Goal: Task Accomplishment & Management: Manage account settings

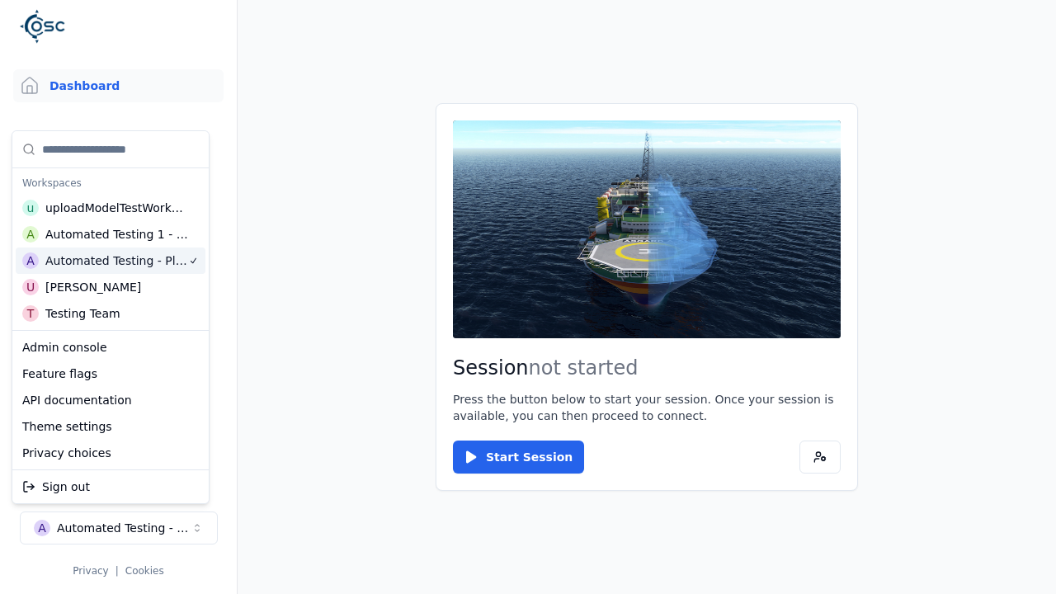
scroll to position [0, 1]
click at [218, 7] on html "Support Dashboard Assets 3D Models Scenes Datasets Recordings Support Documenta…" at bounding box center [528, 297] width 1056 height 594
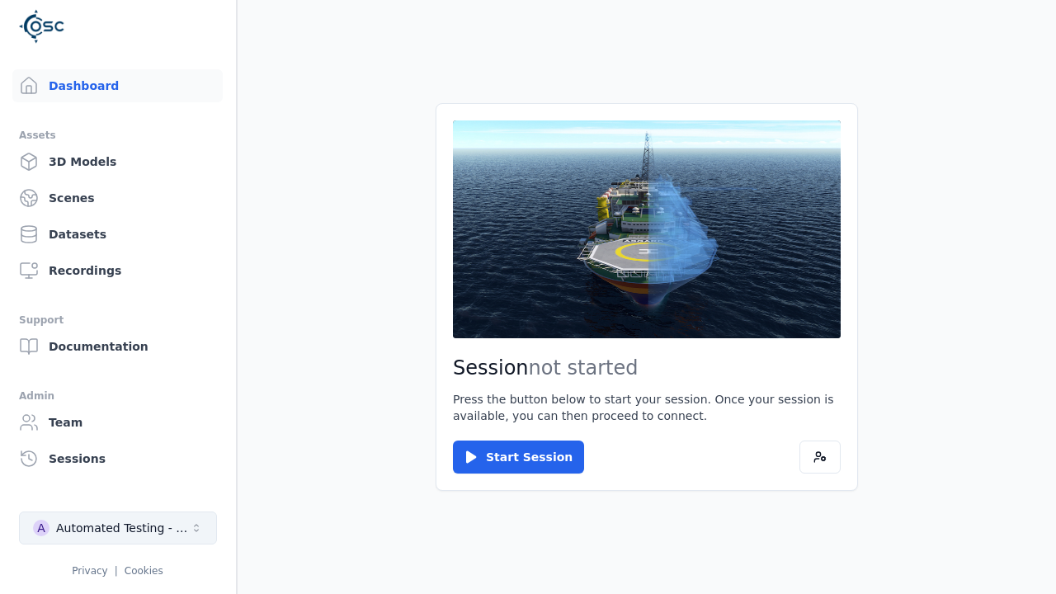
click at [118, 528] on div "Automated Testing - Playwright" at bounding box center [123, 528] width 134 height 16
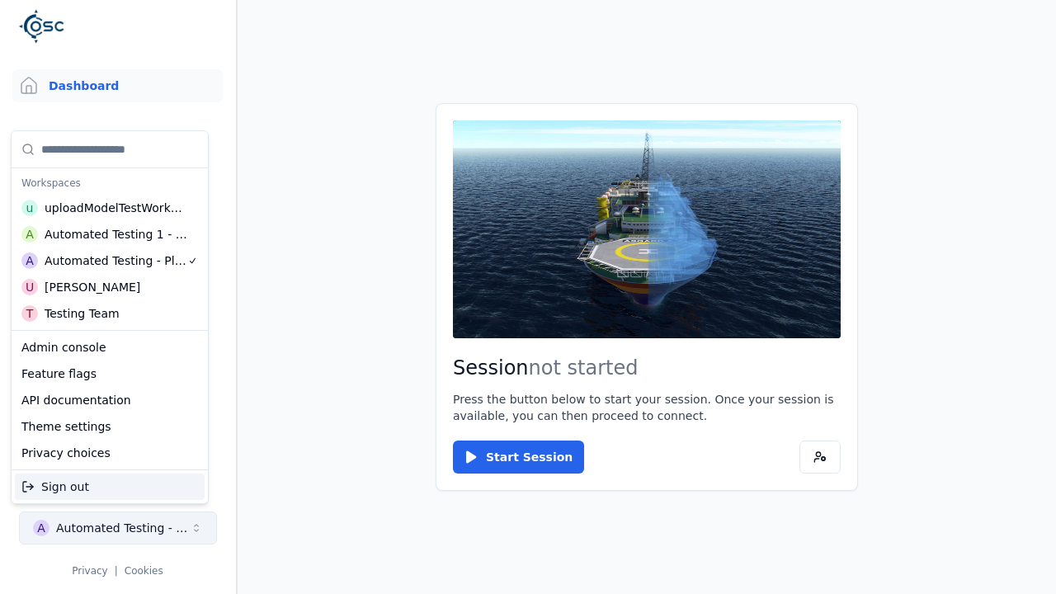
click at [218, 7] on html "Support Dashboard Assets 3D Models Scenes Datasets Recordings Support Documenta…" at bounding box center [528, 297] width 1056 height 594
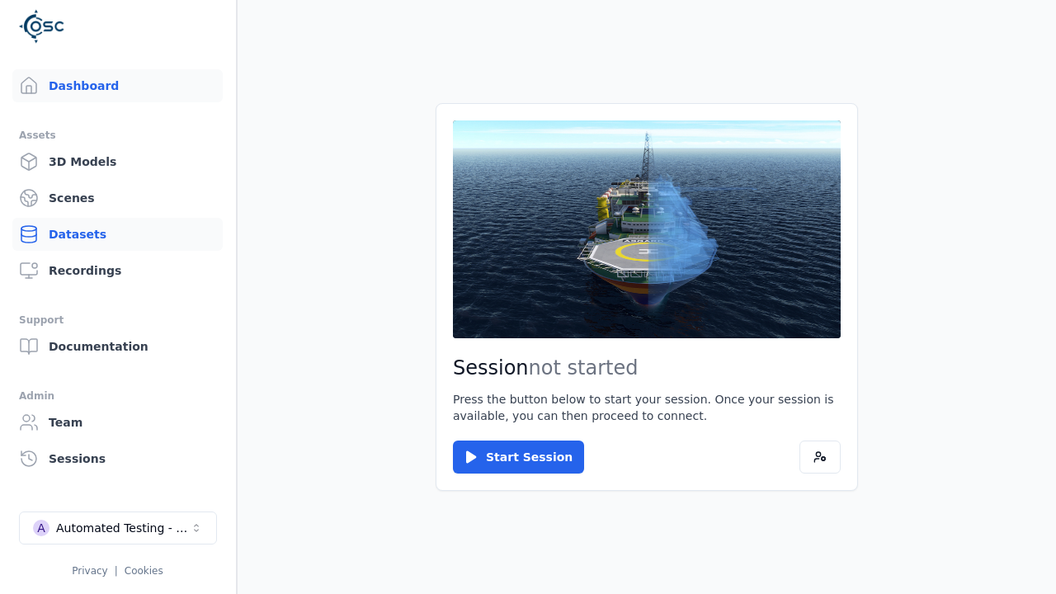
click at [117, 234] on link "Datasets" at bounding box center [117, 234] width 210 height 33
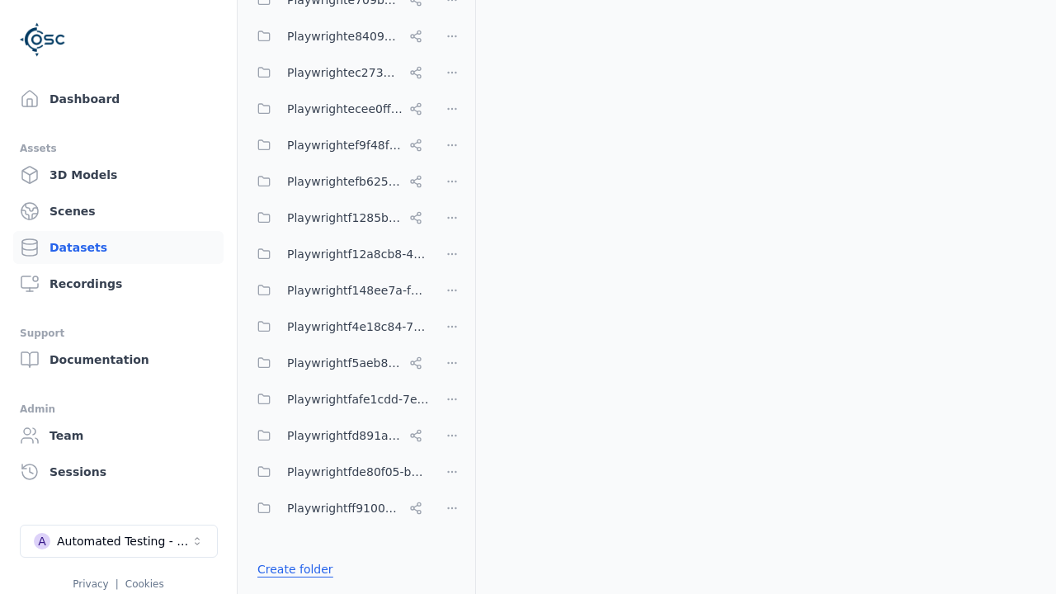
click at [290, 568] on link "Create folder" at bounding box center [295, 569] width 76 height 16
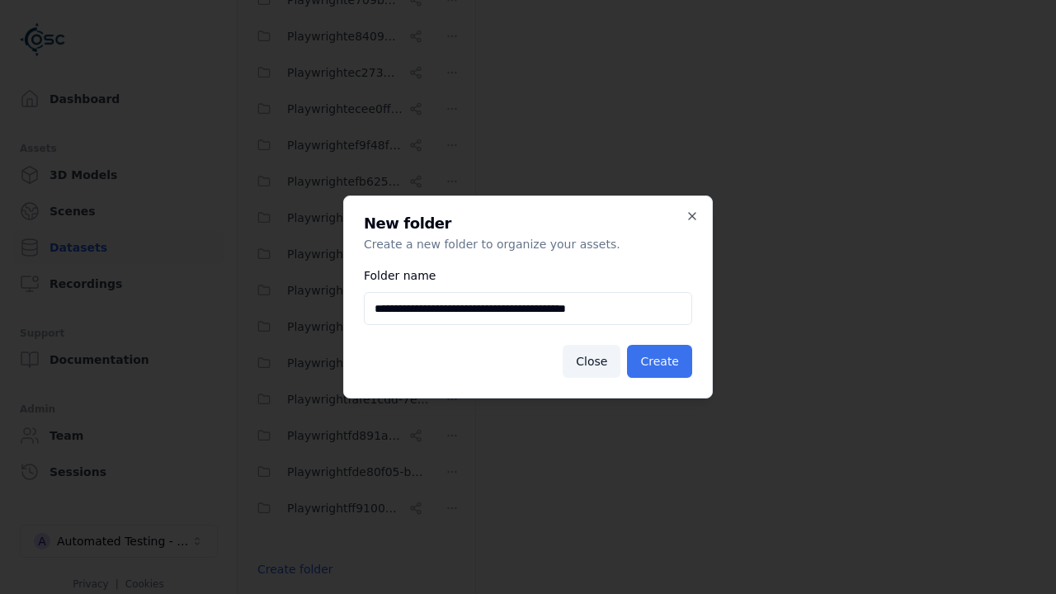
type input "**********"
click at [662, 361] on button "Create" at bounding box center [659, 361] width 65 height 33
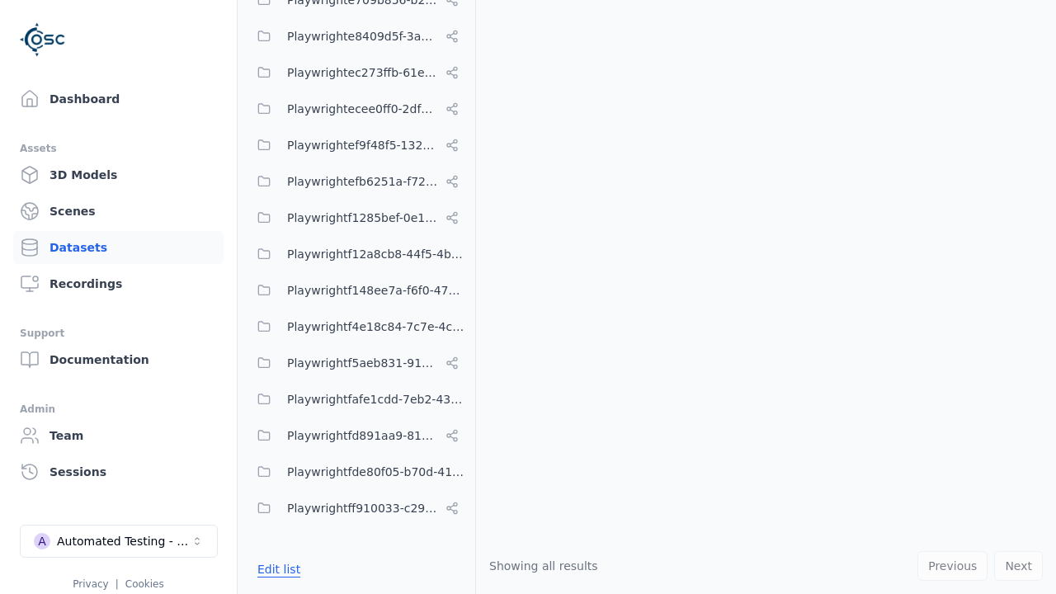
click at [275, 568] on button "Edit list" at bounding box center [278, 569] width 63 height 30
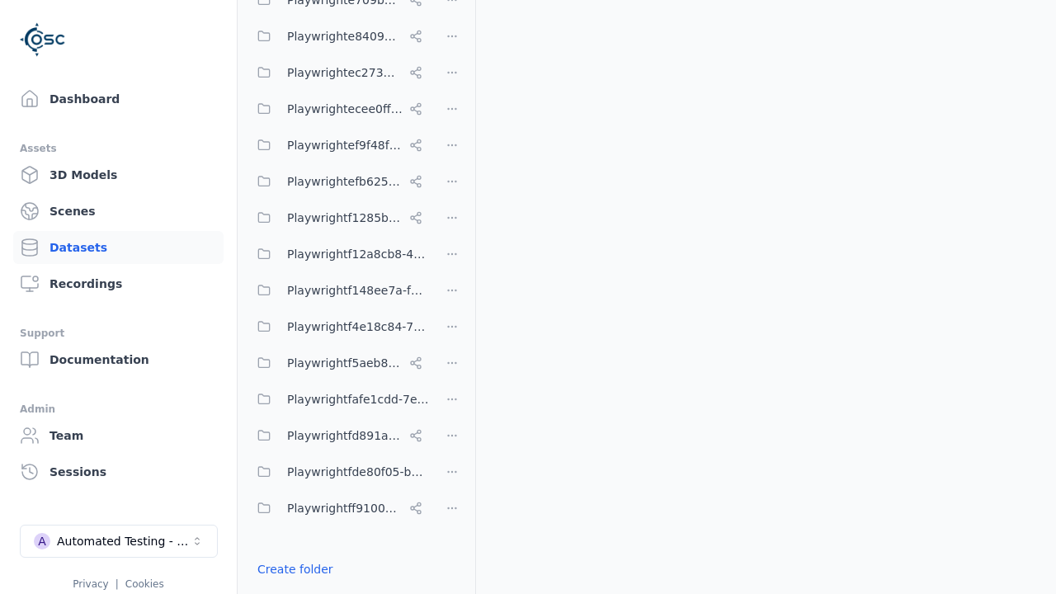
click at [452, 297] on html "Support Dashboard Assets 3D Models Scenes Datasets Recordings Support Documenta…" at bounding box center [528, 297] width 1056 height 594
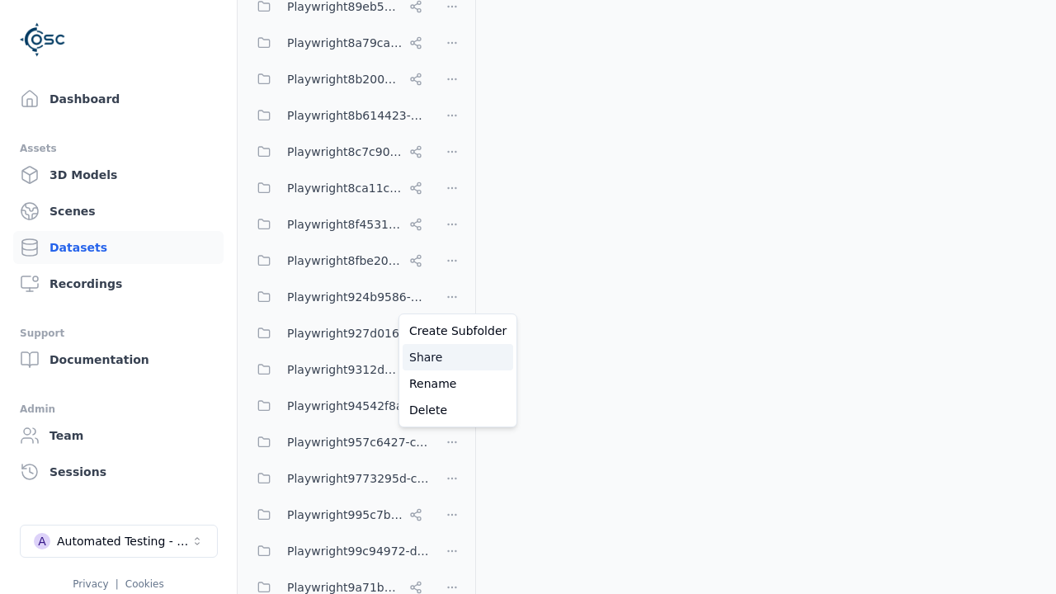
click at [451, 356] on div "Share" at bounding box center [457, 357] width 111 height 26
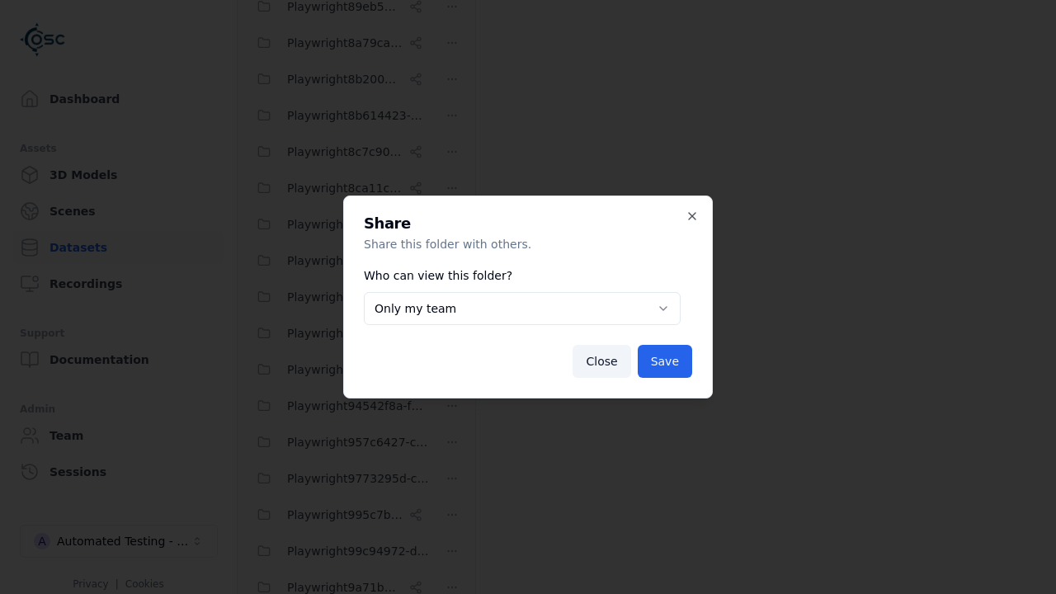
click at [521, 308] on body "Support Dashboard Assets 3D Models Scenes Datasets Recordings Support Documenta…" at bounding box center [528, 297] width 1056 height 594
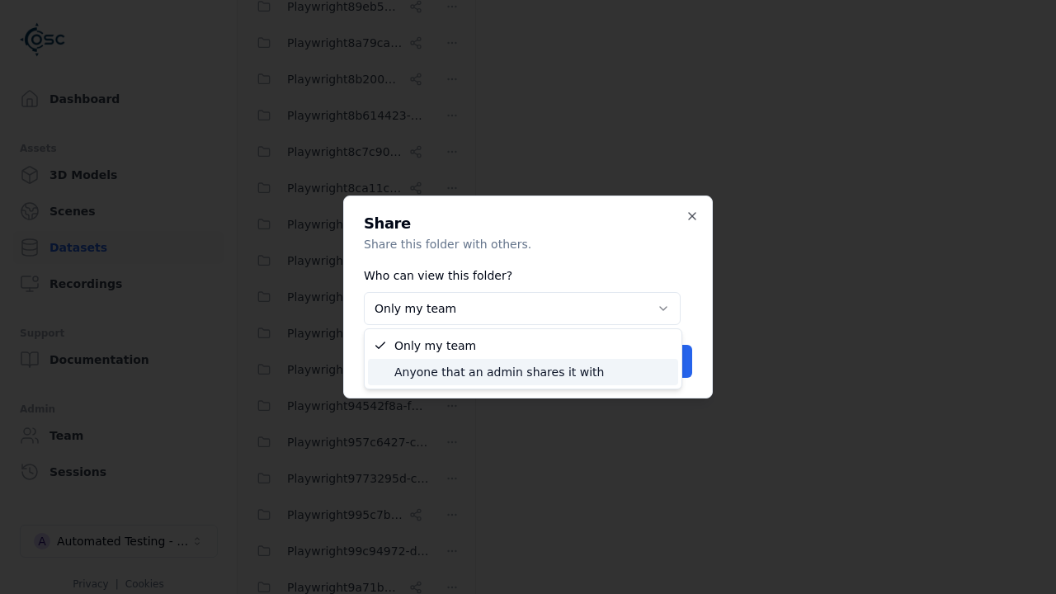
select select "****"
click at [666, 361] on button "Save" at bounding box center [664, 361] width 54 height 33
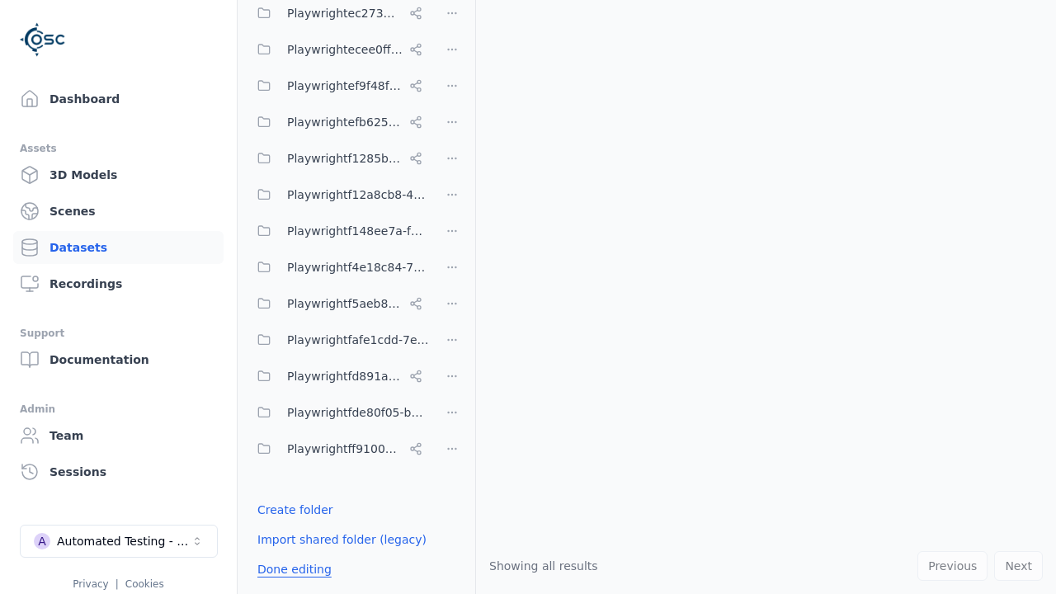
click at [290, 568] on button "Done editing" at bounding box center [294, 569] width 94 height 30
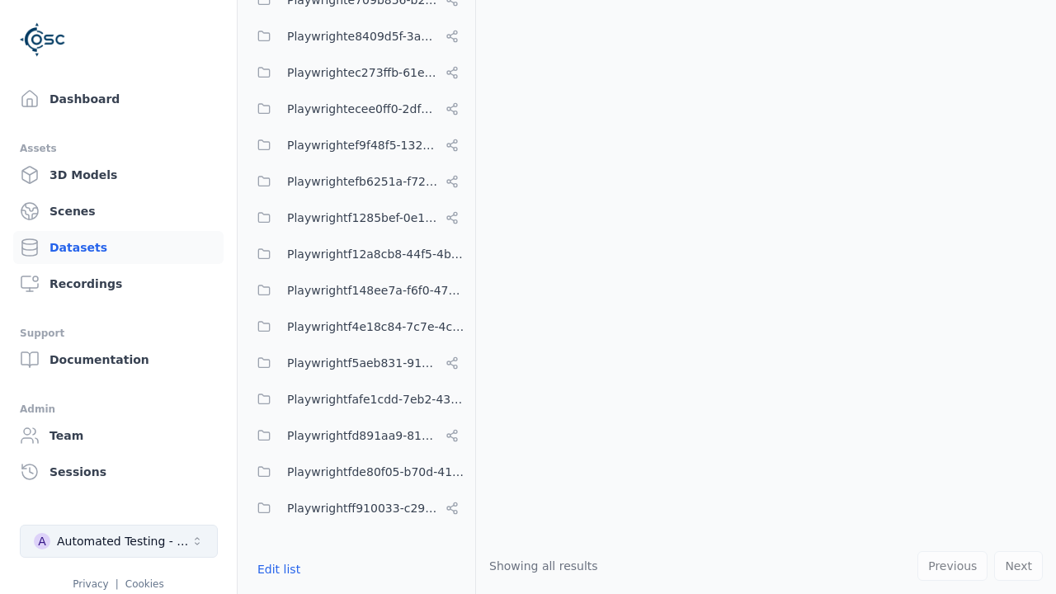
click at [119, 541] on div "Automated Testing - Playwright" at bounding box center [124, 541] width 134 height 16
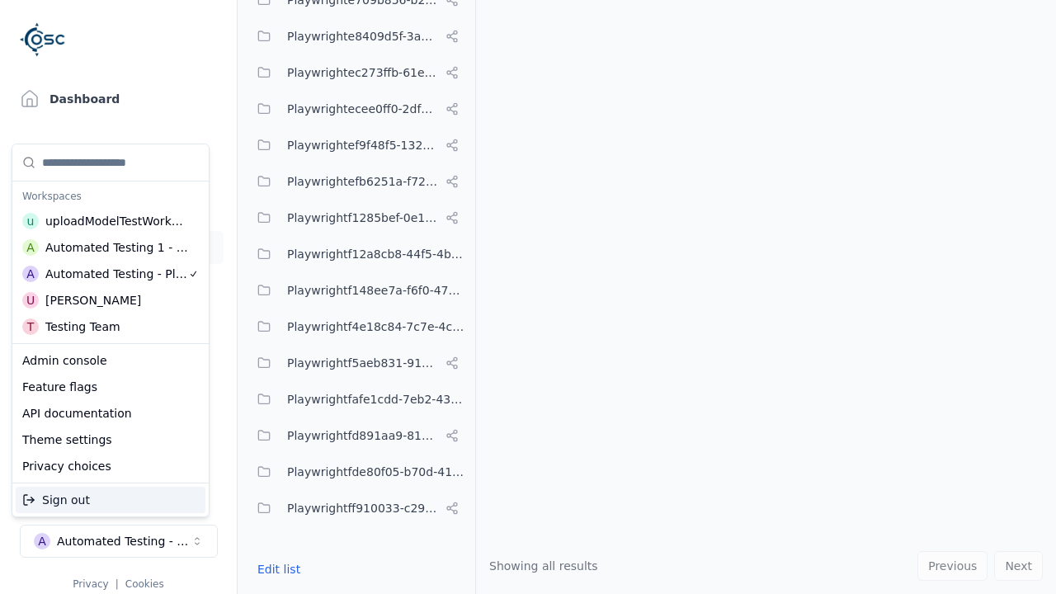
click at [110, 247] on div "Automated Testing 1 - Playwright" at bounding box center [116, 247] width 143 height 16
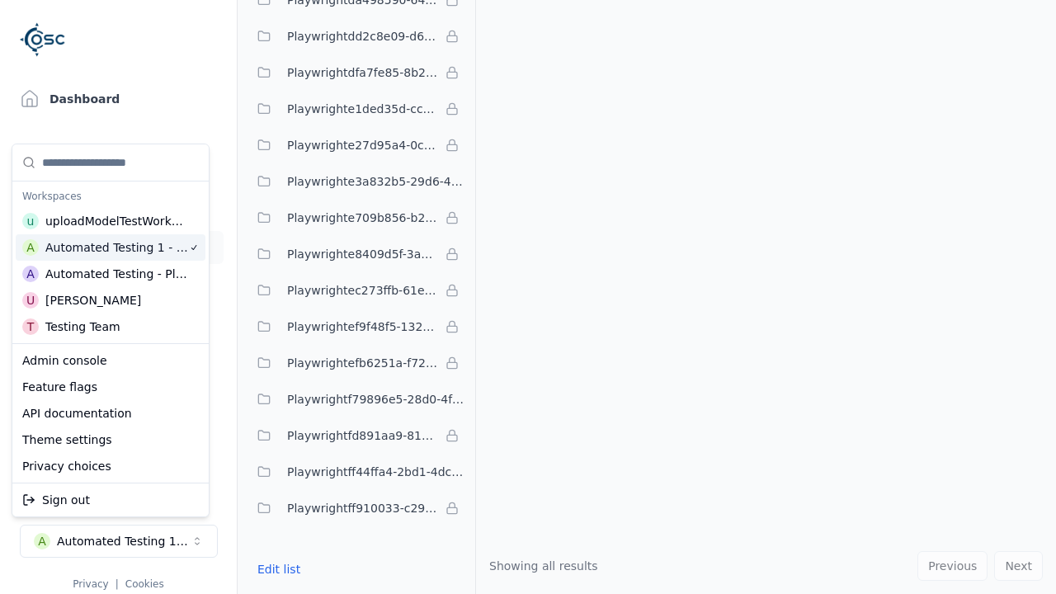
click at [195, 44] on html "Support Dashboard Assets 3D Models Scenes Datasets Recordings Support Documenta…" at bounding box center [528, 297] width 1056 height 594
click at [118, 533] on div "Automated Testing 1 - Playwright" at bounding box center [124, 541] width 134 height 16
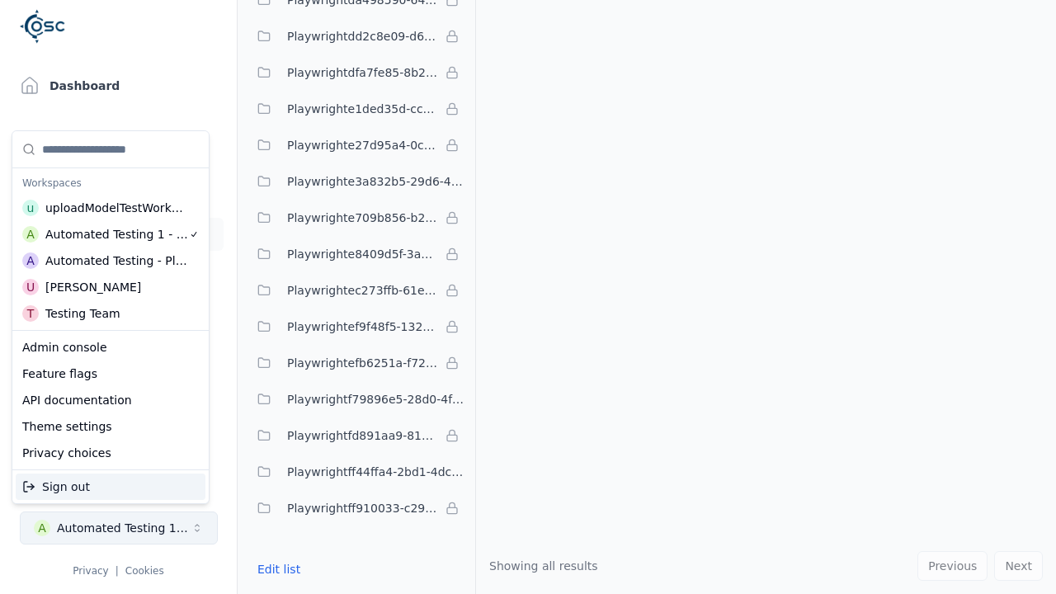
click at [195, 44] on html "Support Dashboard Assets 3D Models Scenes Datasets Recordings Support Documenta…" at bounding box center [528, 297] width 1056 height 594
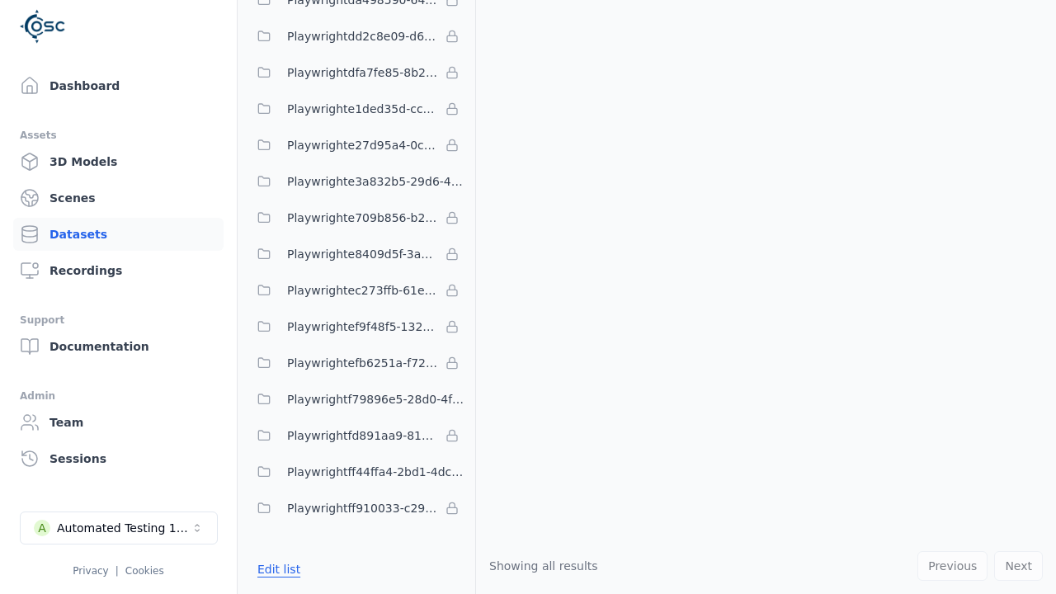
click at [275, 568] on button "Edit list" at bounding box center [278, 569] width 63 height 30
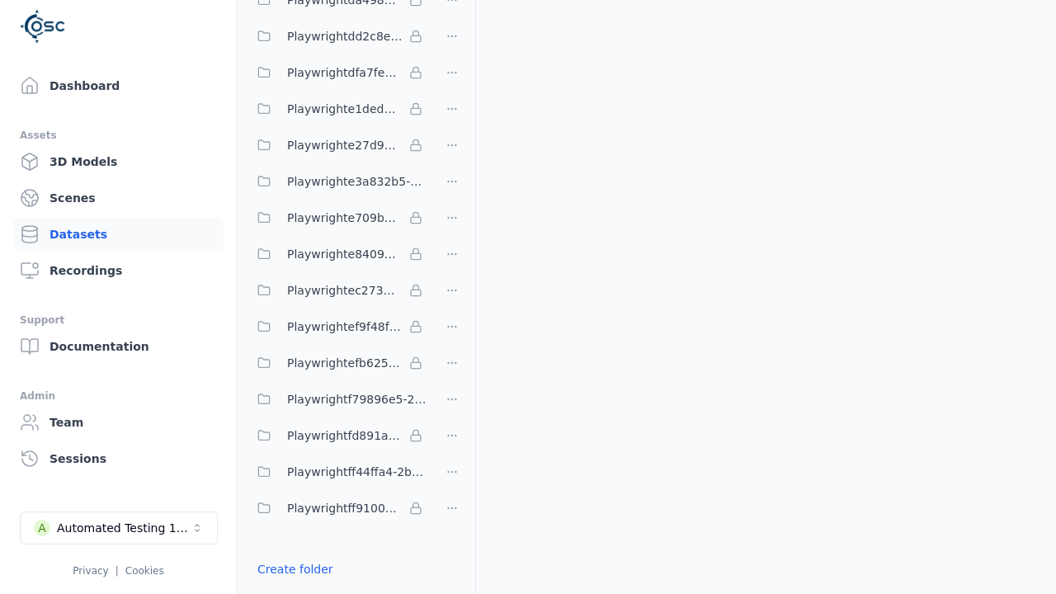
click at [331, 590] on link "Import shared folder (legacy)" at bounding box center [341, 598] width 169 height 16
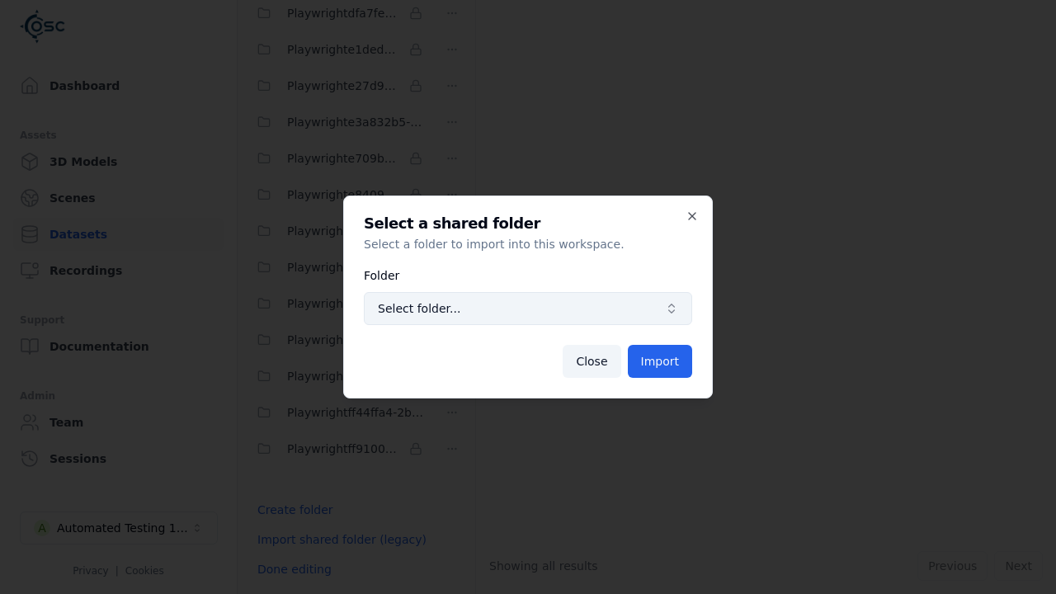
click at [528, 308] on span "Select folder..." at bounding box center [518, 308] width 280 height 16
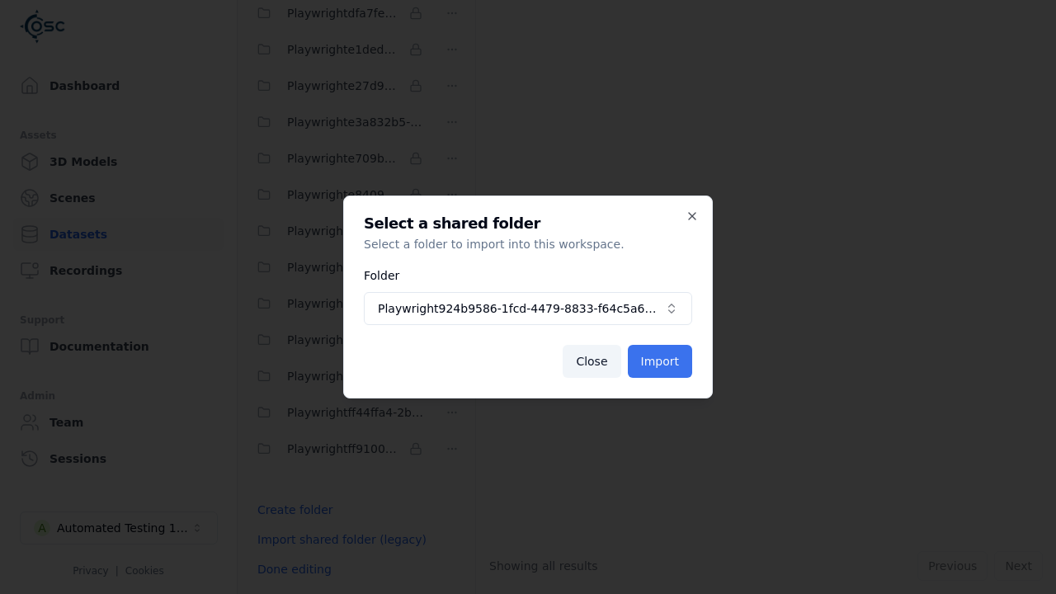
click at [661, 361] on button "Import" at bounding box center [660, 361] width 64 height 33
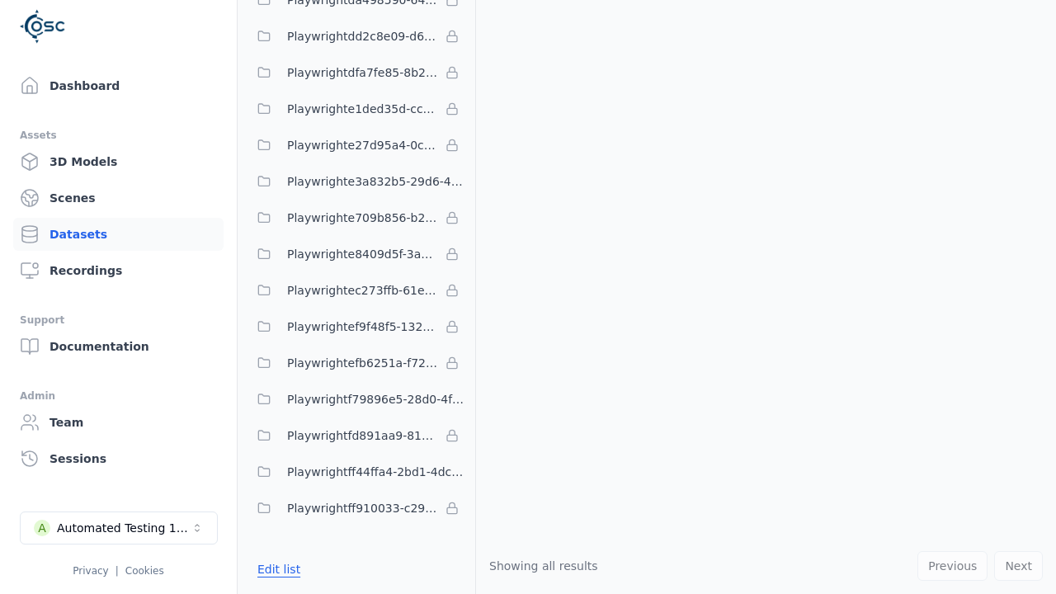
click at [275, 568] on button "Edit list" at bounding box center [278, 569] width 63 height 30
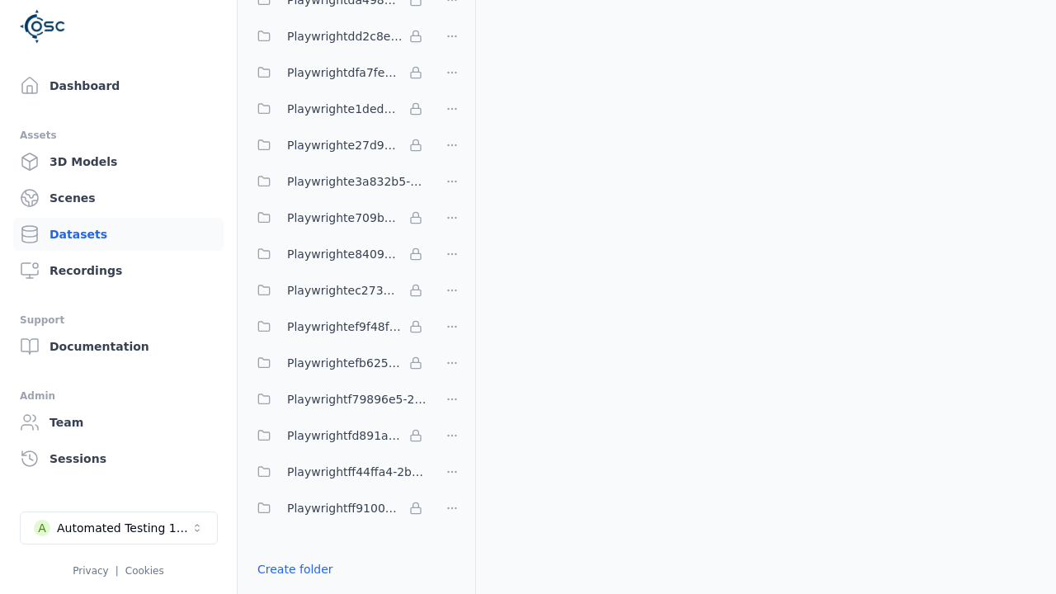
click at [452, 297] on html "Support Dashboard Assets 3D Models Scenes Datasets Recordings Support Documenta…" at bounding box center [528, 297] width 1056 height 594
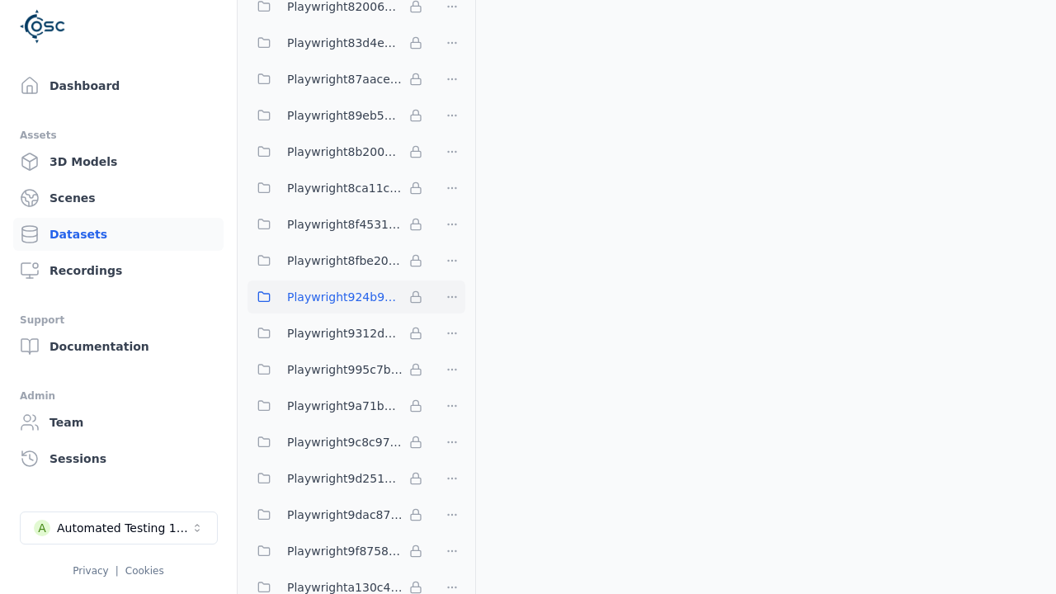
click at [528, 297] on html "Support Dashboard Assets 3D Models Scenes Datasets Recordings Support Documenta…" at bounding box center [528, 297] width 1056 height 594
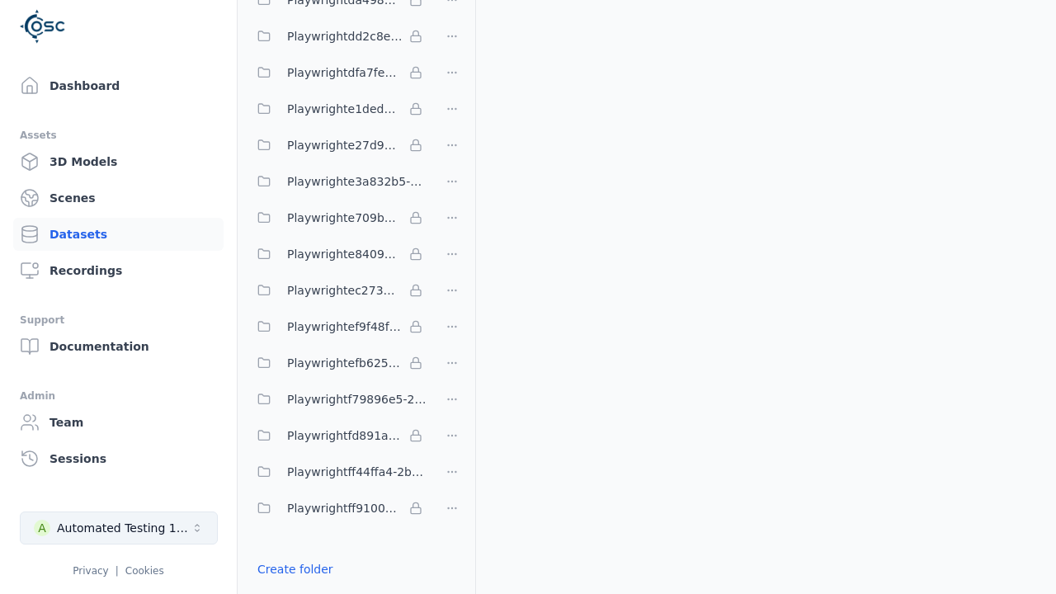
click at [118, 528] on div "Automated Testing 1 - Playwright" at bounding box center [124, 528] width 134 height 16
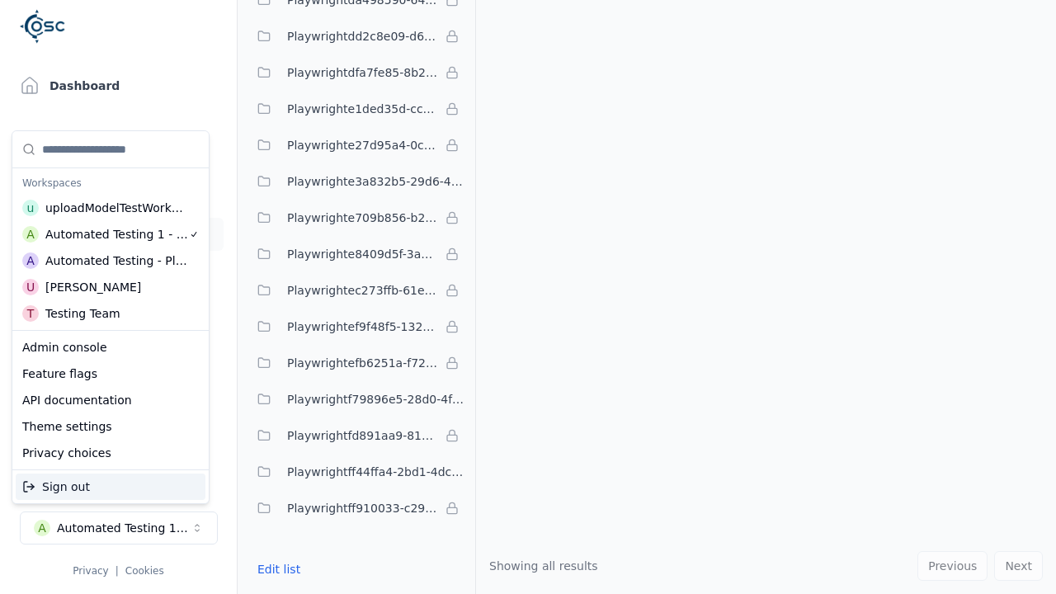
click at [110, 260] on div "Automated Testing - Playwright" at bounding box center [116, 260] width 143 height 16
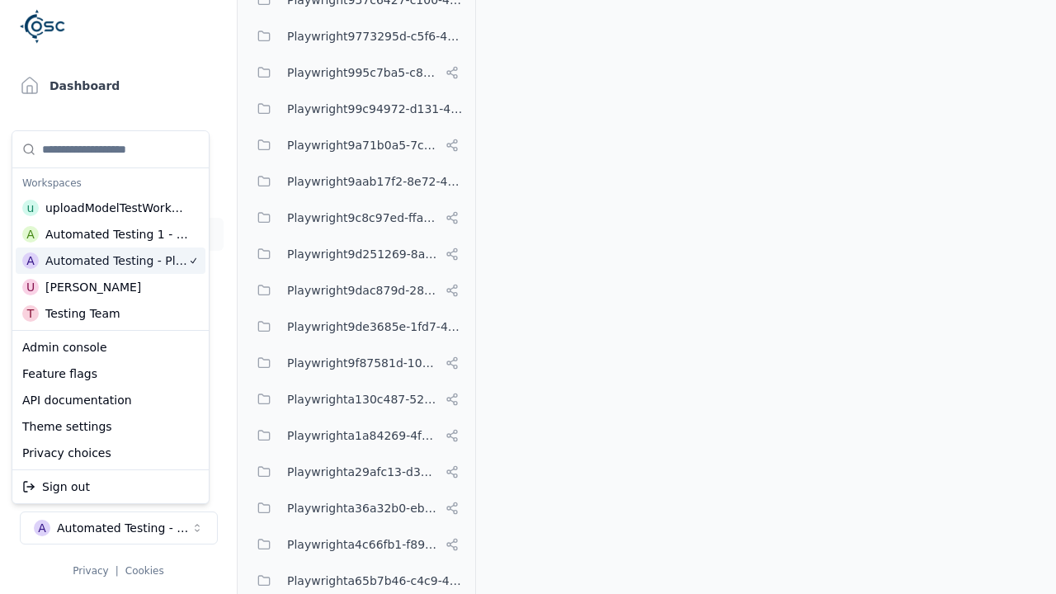
click at [195, 44] on html "Support Dashboard Assets 3D Models Scenes Datasets Recordings Support Documenta…" at bounding box center [528, 297] width 1056 height 594
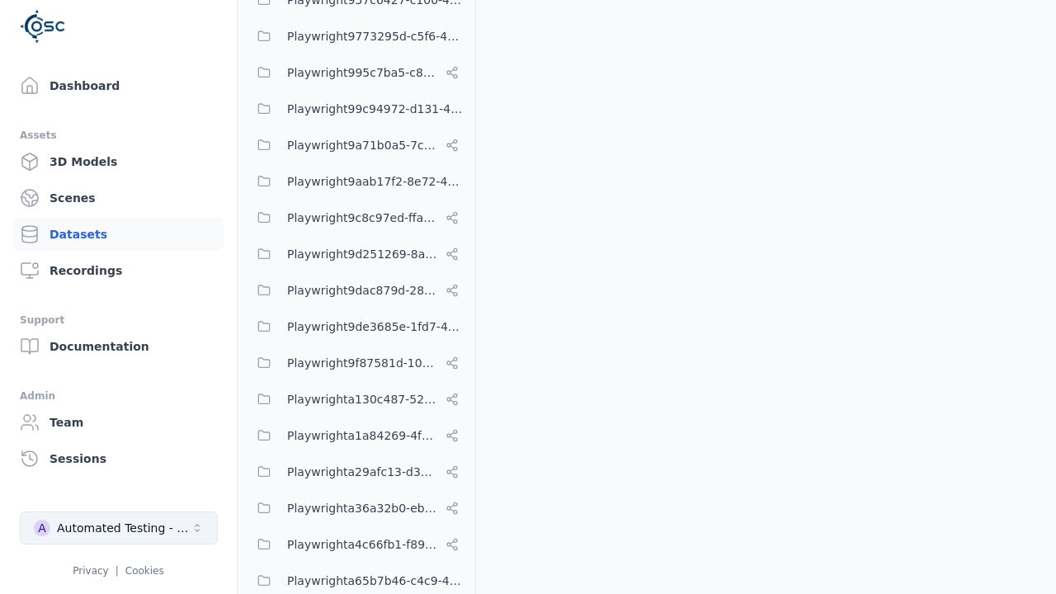
click at [118, 528] on div "Automated Testing - Playwright" at bounding box center [124, 528] width 134 height 16
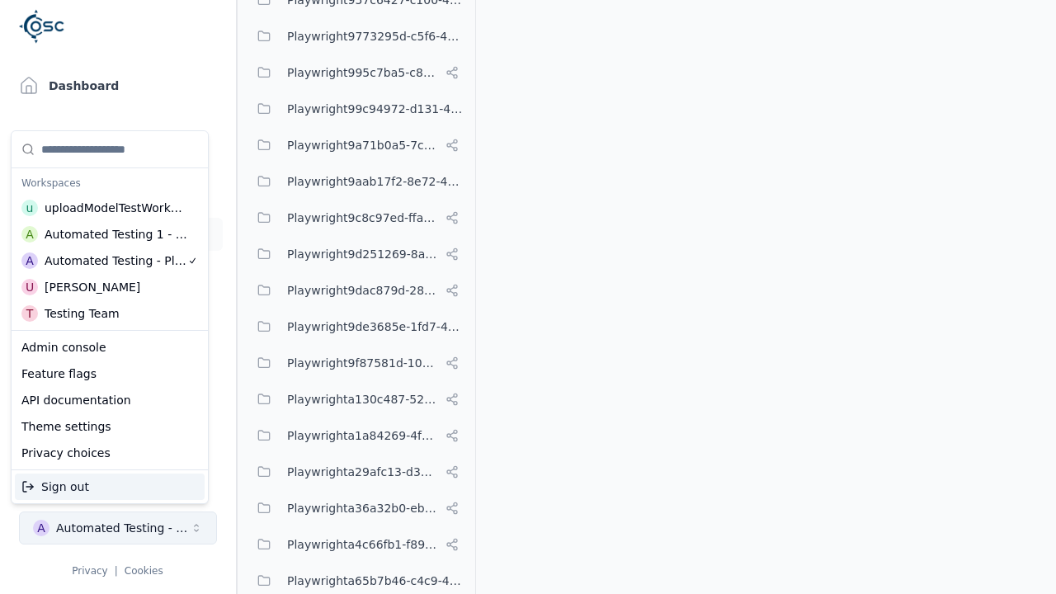
click at [195, 44] on html "Support Dashboard Assets 3D Models Scenes Datasets Recordings Support Documenta…" at bounding box center [528, 297] width 1056 height 594
